Goal: Browse casually

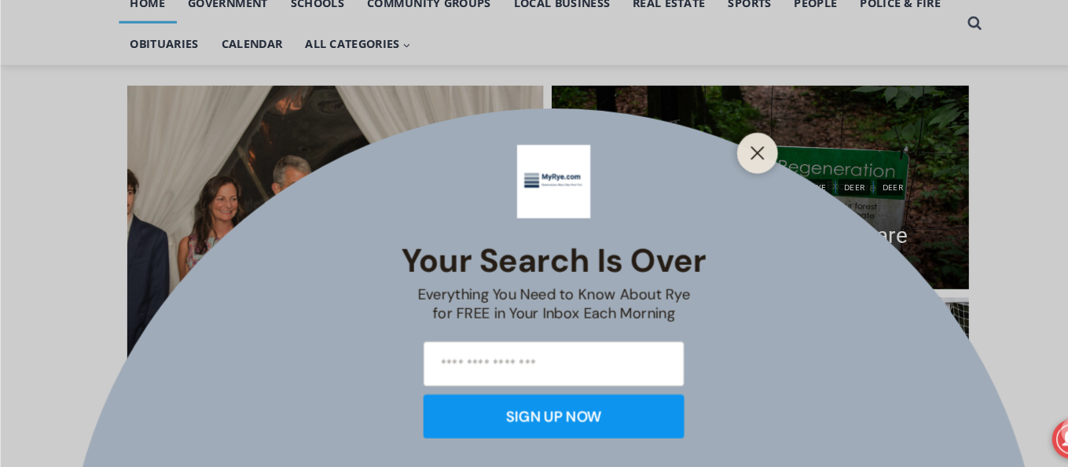
scroll to position [348, 0]
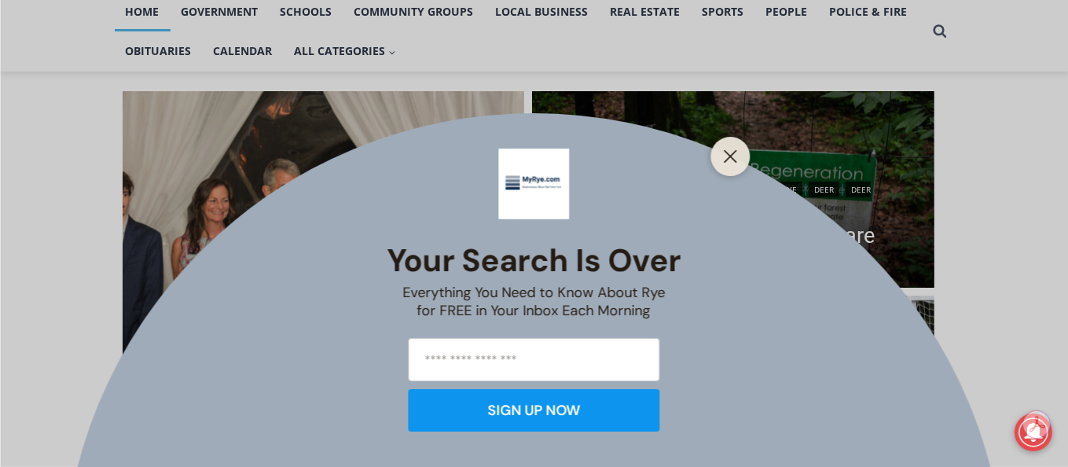
click at [742, 161] on div at bounding box center [730, 156] width 39 height 39
click at [731, 155] on line "Close" at bounding box center [729, 156] width 11 height 11
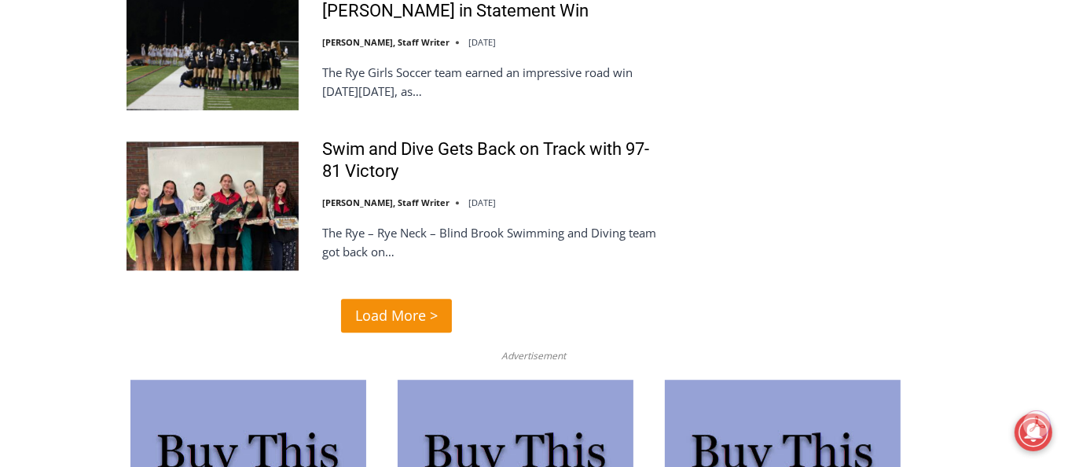
scroll to position [3803, 0]
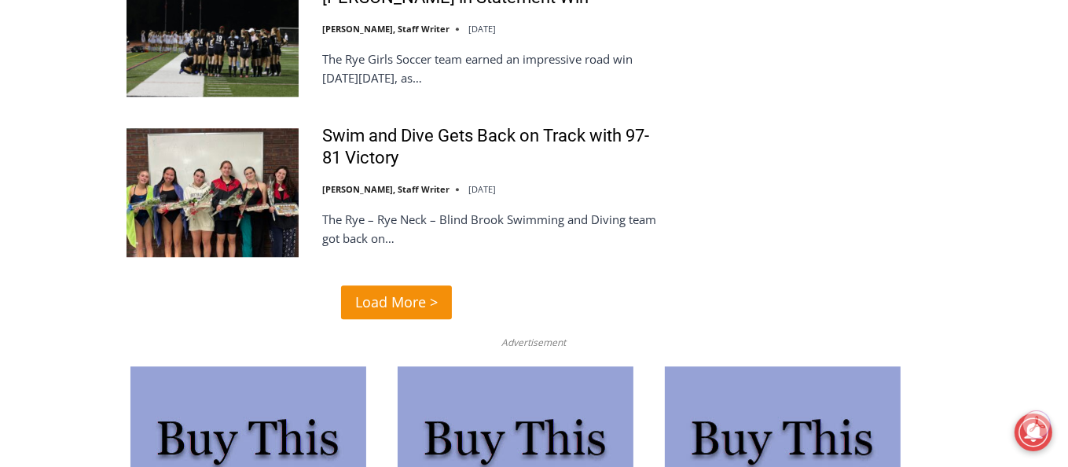
click at [442, 285] on link "Load More >" at bounding box center [396, 302] width 111 height 34
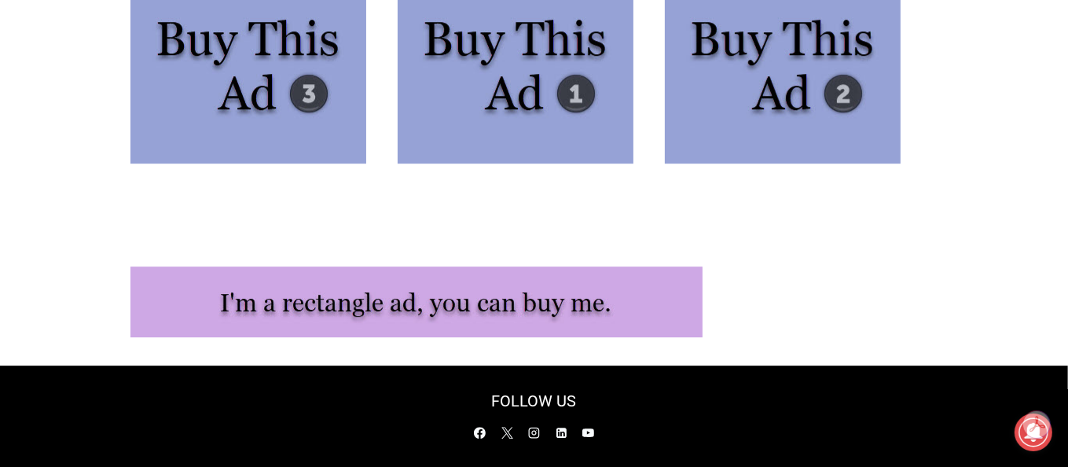
scroll to position [4201, 0]
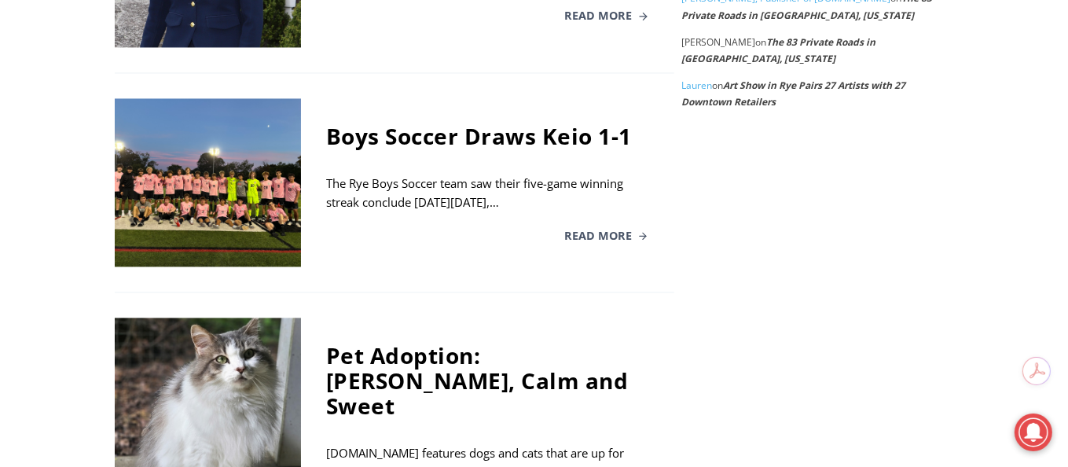
scroll to position [2906, 0]
